Goal: Browse casually

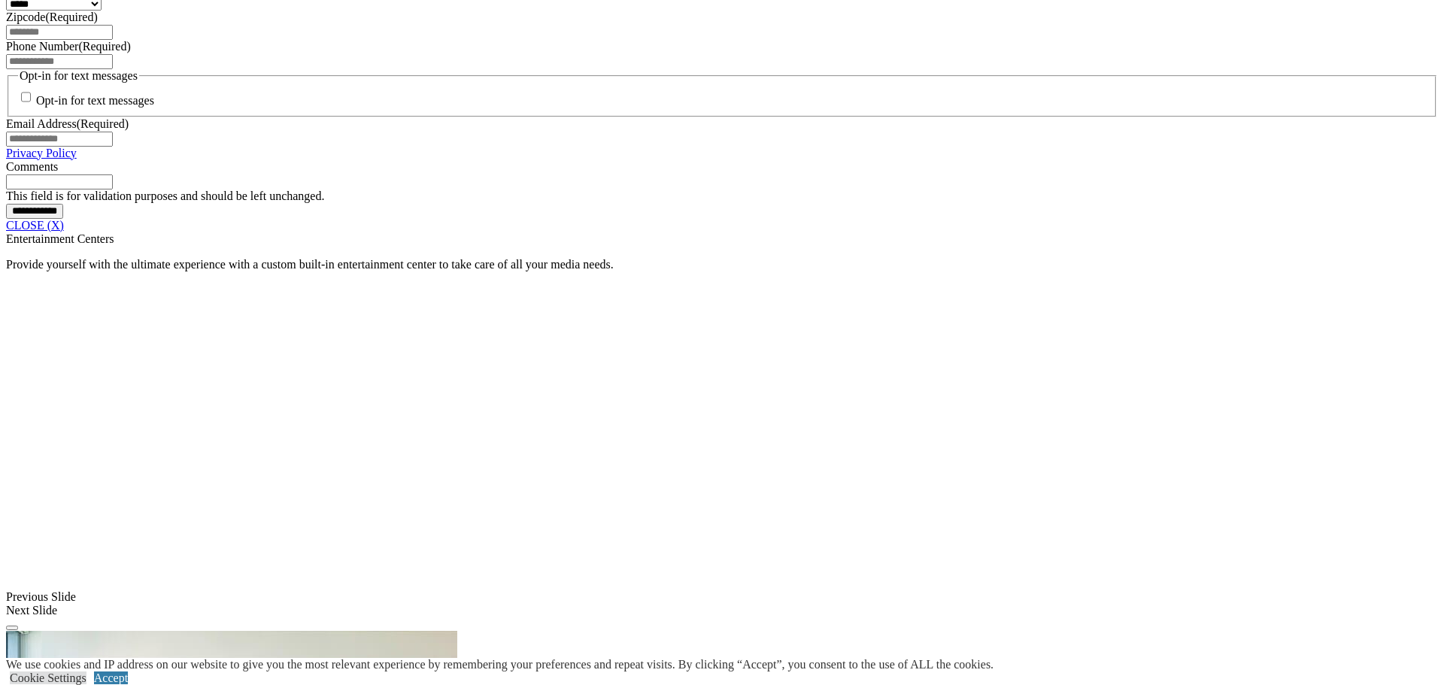
scroll to position [1168, 0]
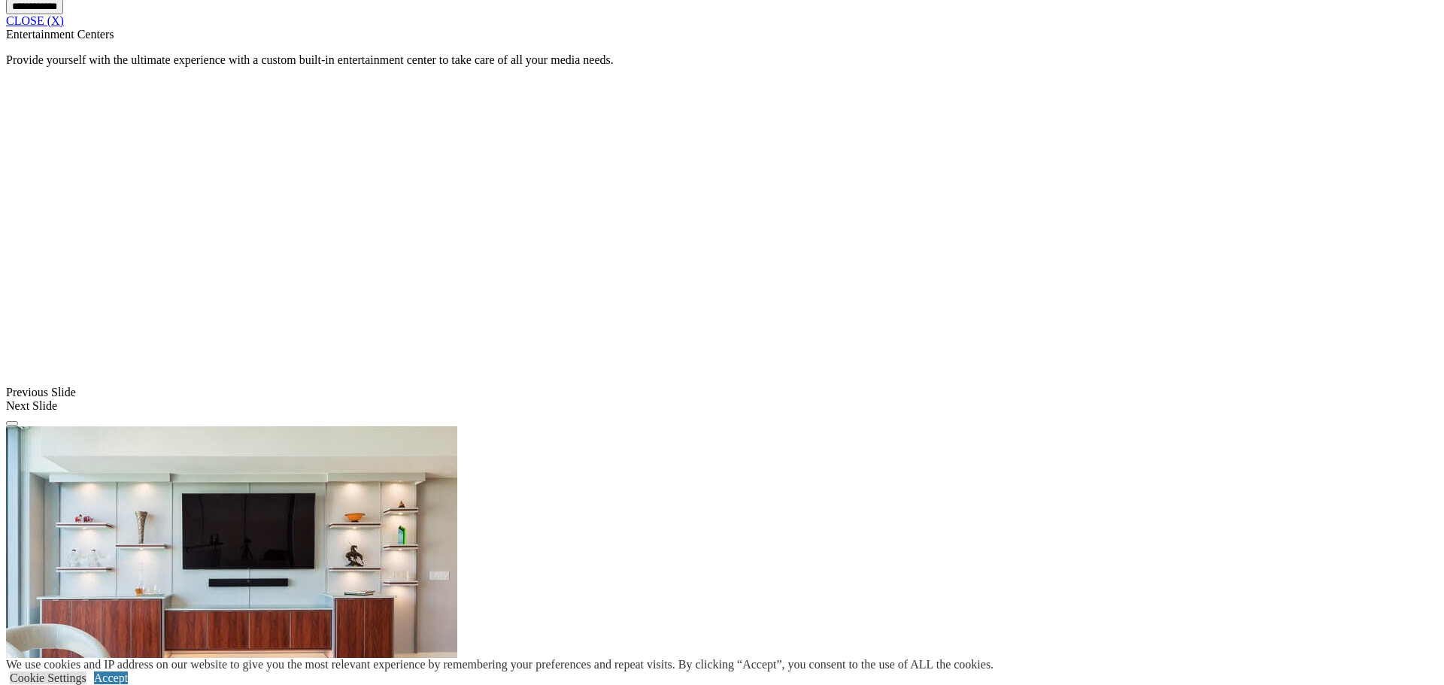
scroll to position [1915, 0]
